Goal: Navigation & Orientation: Find specific page/section

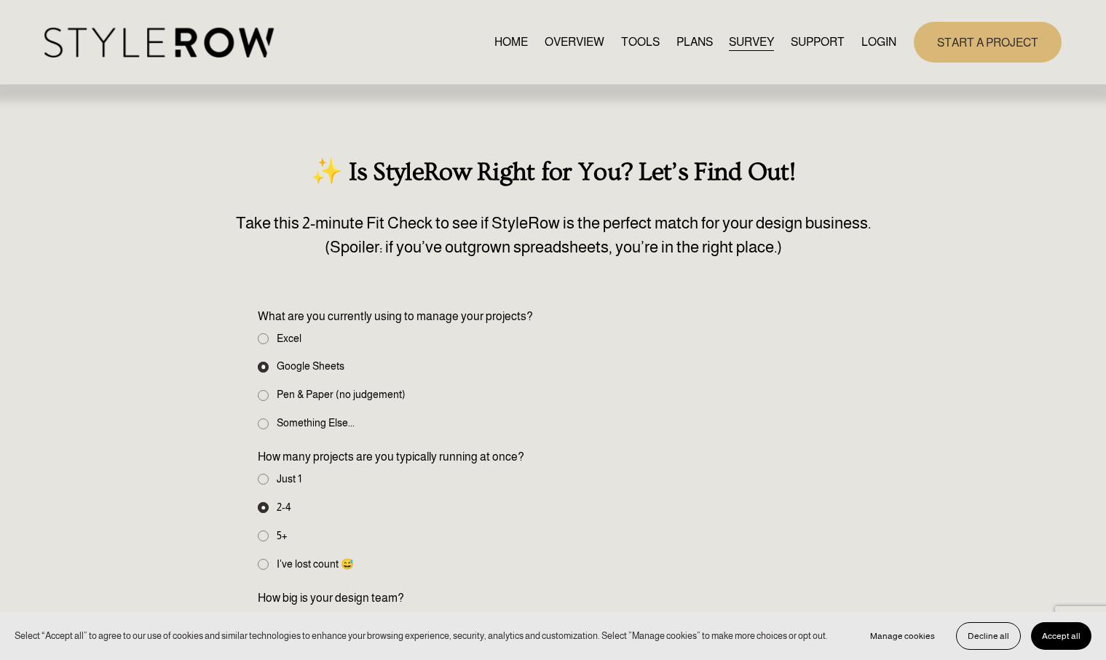
click at [637, 47] on link "TOOLS" at bounding box center [640, 42] width 39 height 20
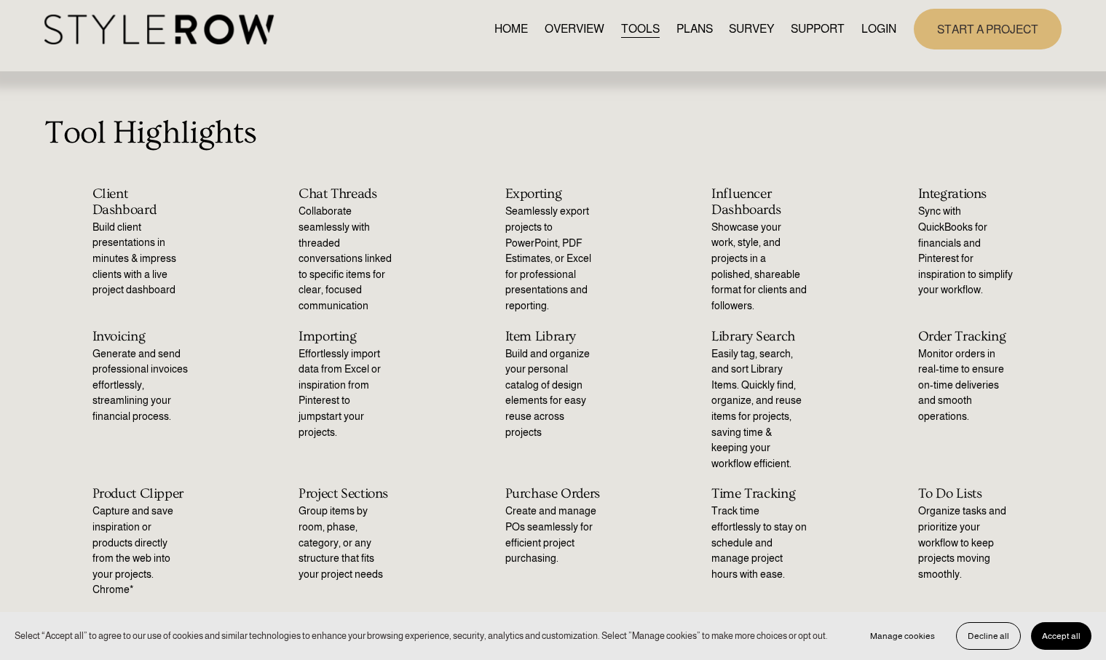
scroll to position [18, 0]
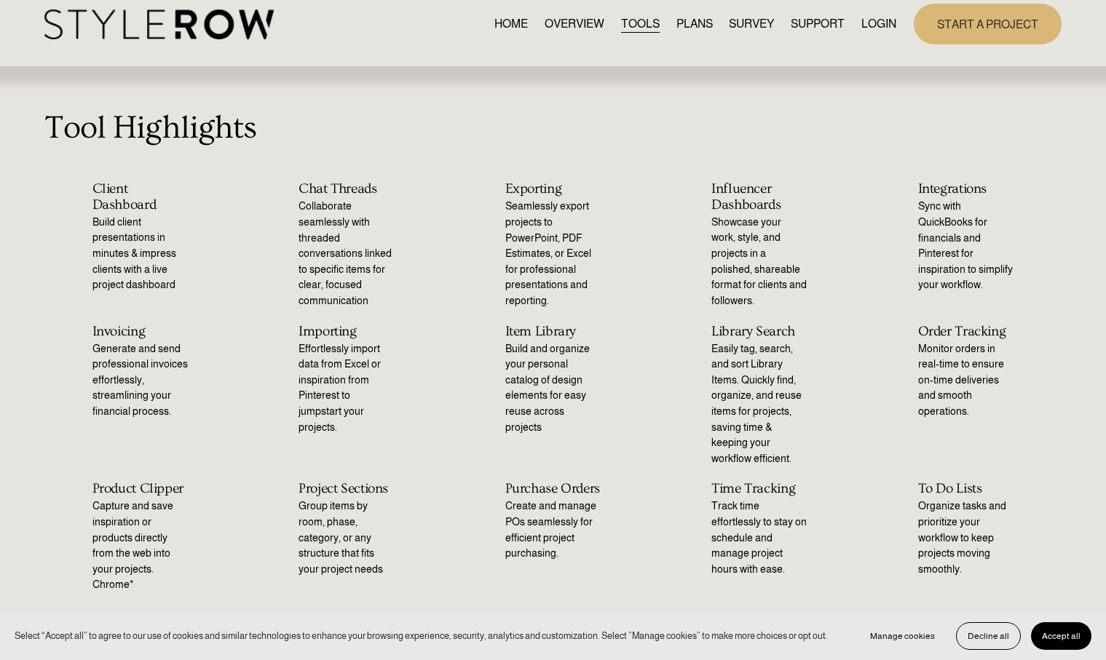
click at [109, 199] on h2 "Client Dashboard" at bounding box center [140, 196] width 96 height 31
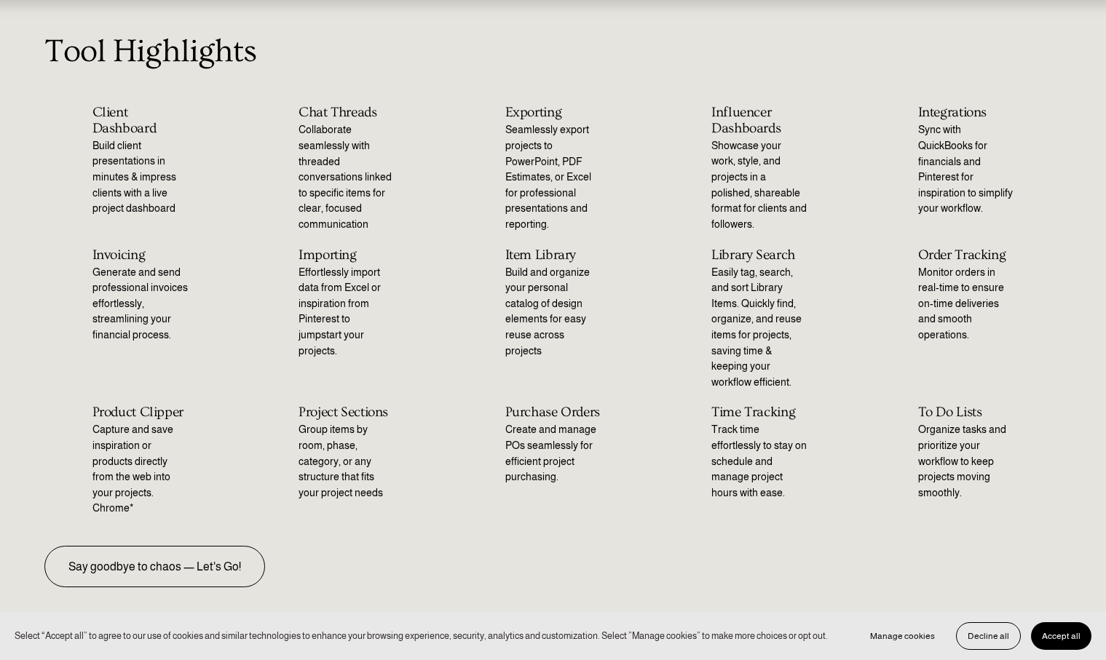
scroll to position [103, 0]
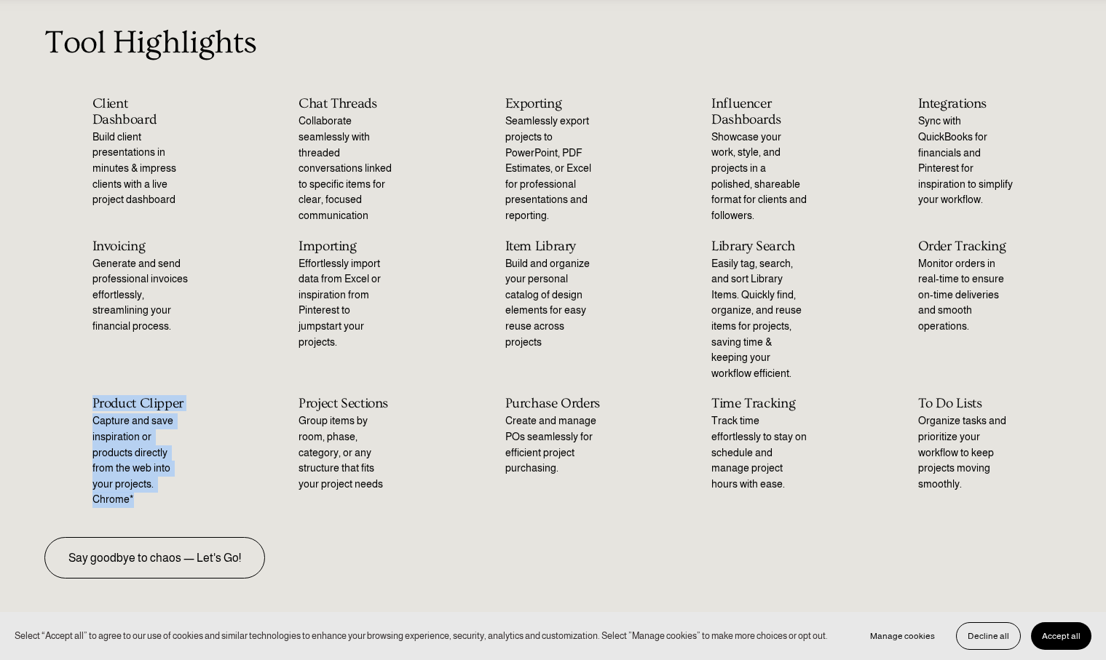
drag, startPoint x: 91, startPoint y: 403, endPoint x: 148, endPoint y: 505, distance: 117.6
click at [148, 505] on div "Product Clipper Capture and save inspiration or products directly from the web …" at bounding box center [140, 452] width 192 height 112
click at [148, 378] on ul "Client Dashboard Build client presentations in minutes & impress clients with a…" at bounding box center [553, 301] width 1106 height 411
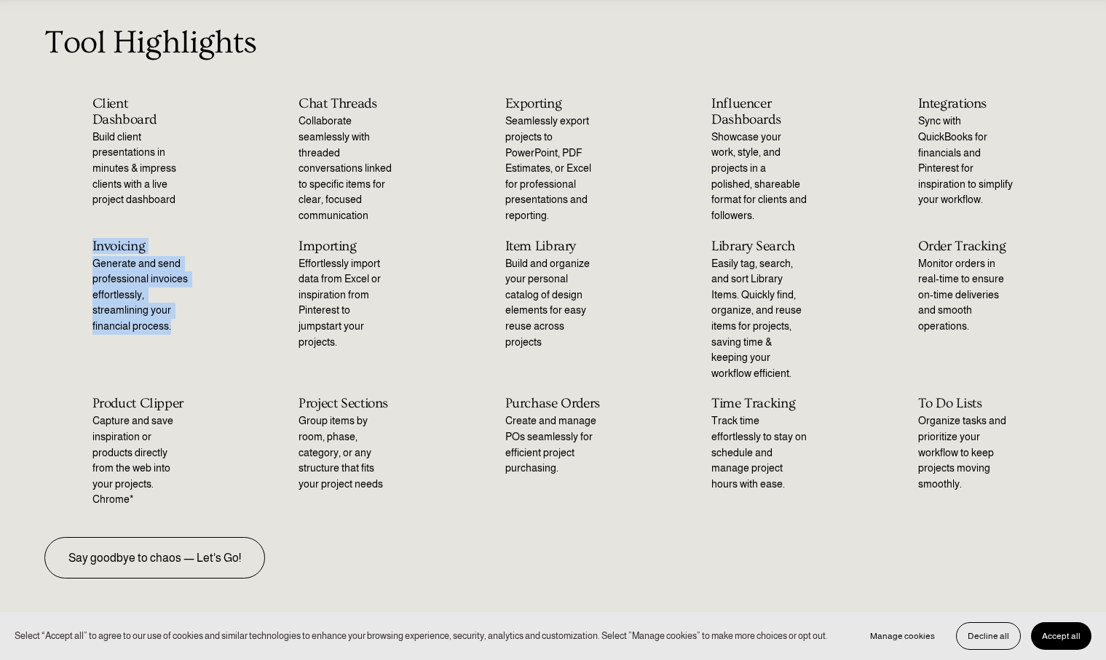
drag, startPoint x: 84, startPoint y: 243, endPoint x: 178, endPoint y: 338, distance: 133.8
click at [178, 338] on ul "Client Dashboard Build client presentations in minutes & impress clients with a…" at bounding box center [553, 301] width 1106 height 411
